Goal: Task Accomplishment & Management: Complete application form

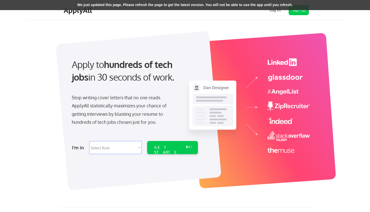
click at [124, 153] on select "Select Role Software Engineering Product Management Customer Success Sales UI/U…" at bounding box center [115, 147] width 53 height 13
select select ""marketing___comms""
click at [89, 141] on select "Select Role Software Engineering Product Management Customer Success Sales UI/U…" at bounding box center [115, 147] width 53 height 13
select select ""marketing___comms""
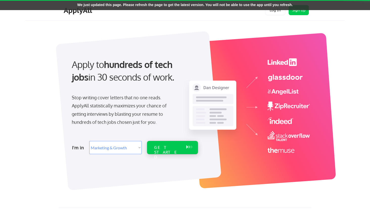
click at [166, 151] on div "GET STARTED" at bounding box center [168, 147] width 32 height 13
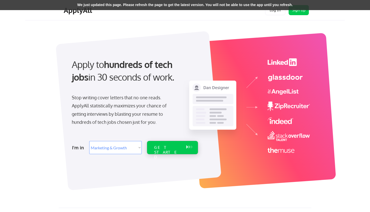
click at [163, 147] on div "GET STARTED" at bounding box center [167, 152] width 27 height 15
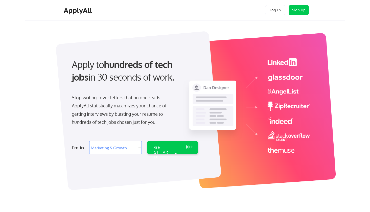
select select ""marketing___comms""
click at [162, 154] on div "I'm in Select Role Software Engineering Product Management Customer Success Sal…" at bounding box center [134, 148] width 141 height 18
click at [165, 148] on div "GET STARTED" at bounding box center [167, 152] width 27 height 15
